Goal: Check status: Check status

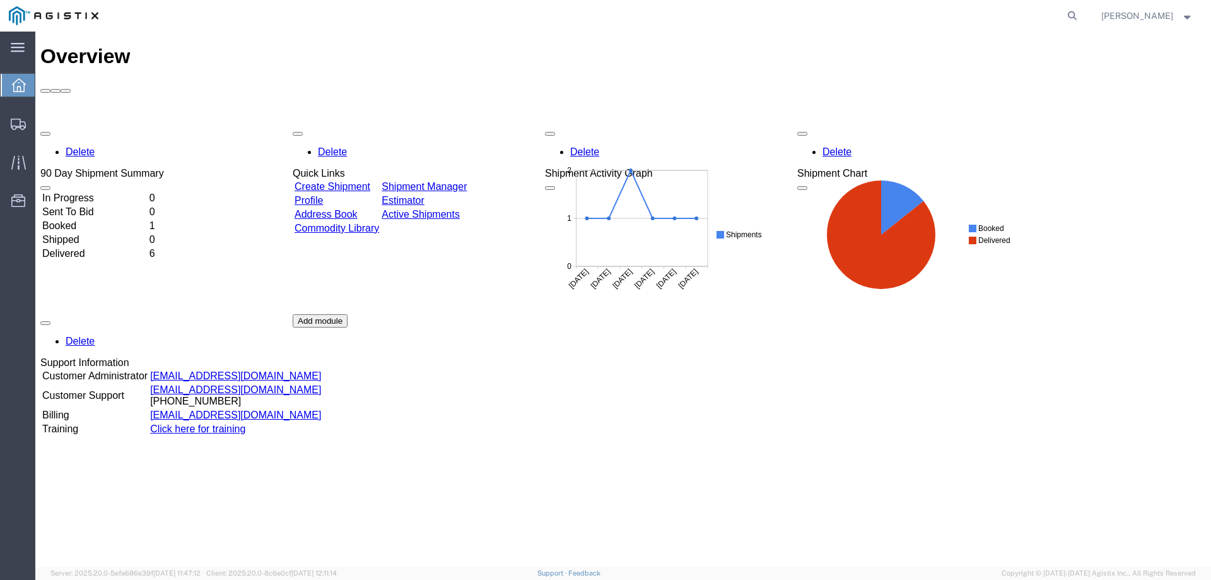
click at [457, 181] on link "Shipment Manager" at bounding box center [424, 186] width 85 height 11
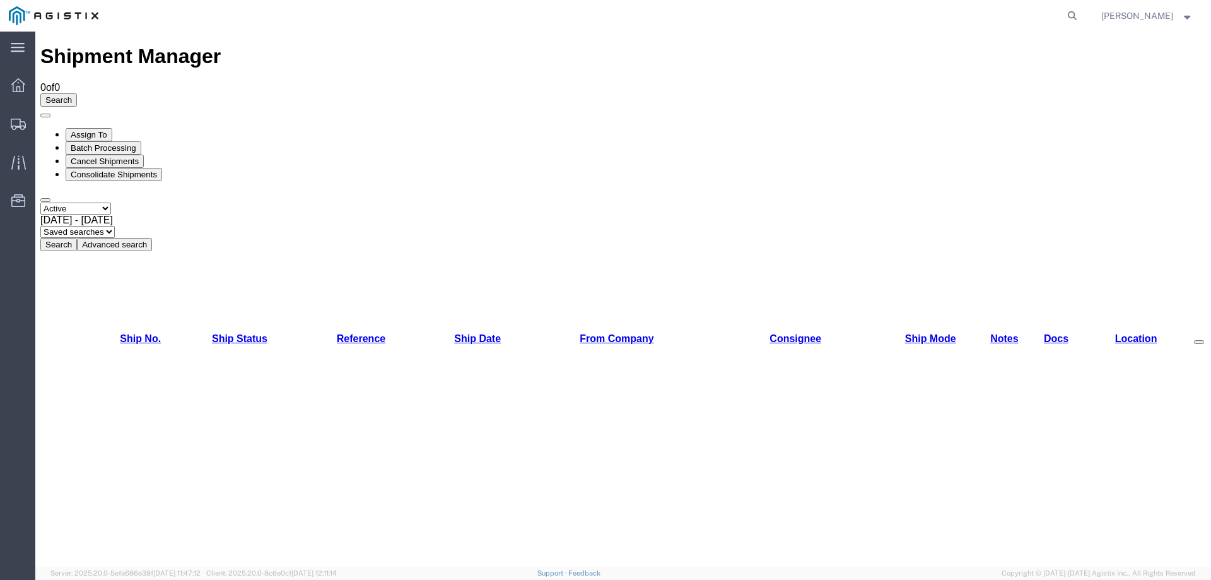
click at [92, 202] on select "Select status Active All Shipments Approved Booked Canceled Delivered Denied Ne…" at bounding box center [75, 208] width 71 height 12
select select "ALL"
click at [40, 202] on select "Select status Active All Shipments Approved Booked Canceled Delivered Denied Ne…" at bounding box center [75, 208] width 71 height 12
click at [115, 226] on select "Saved searches" at bounding box center [77, 232] width 74 height 12
click at [77, 238] on button "Search" at bounding box center [58, 244] width 37 height 13
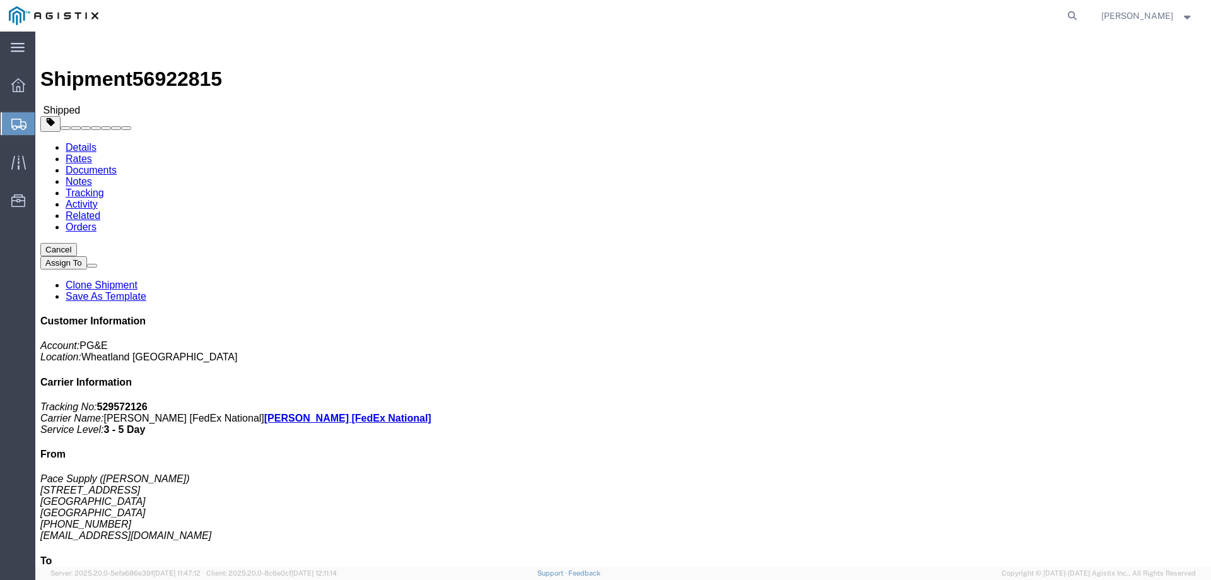
click link "Tracking"
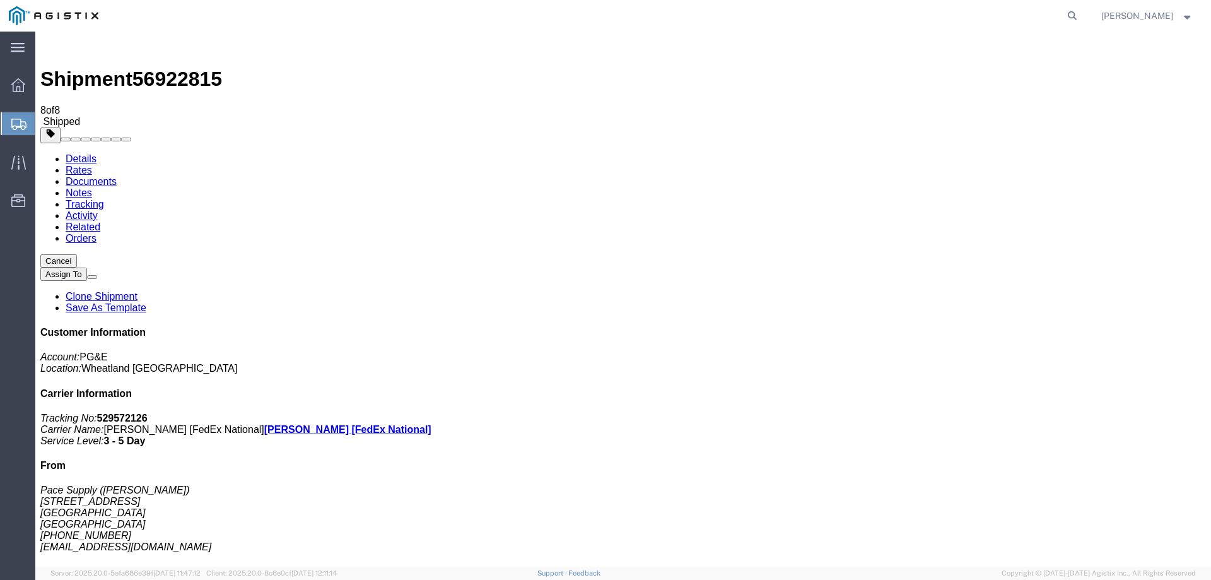
click at [117, 176] on link "Documents" at bounding box center [91, 181] width 51 height 11
